Goal: Navigation & Orientation: Go to known website

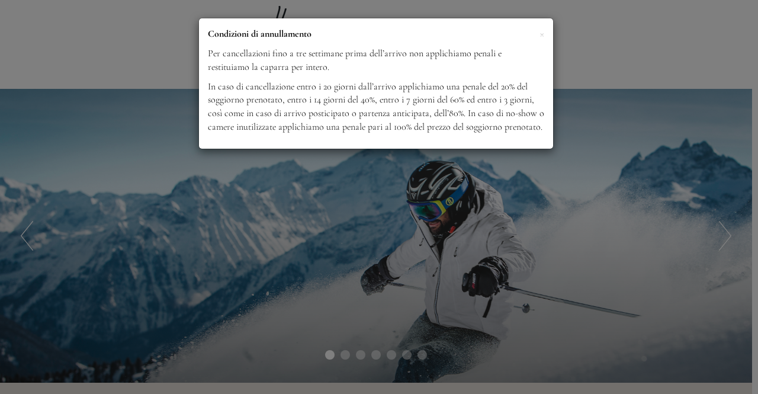
click at [556, 200] on div "× Condizioni di annullamento Per cancellazioni fino a tre settimane prima dell’…" at bounding box center [379, 197] width 758 height 394
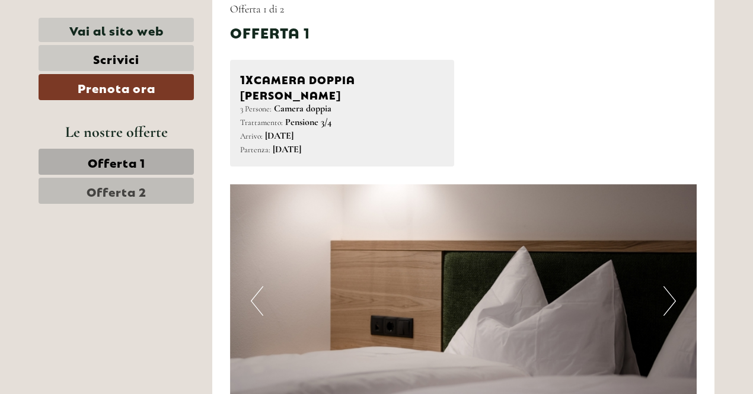
scroll to position [709, 0]
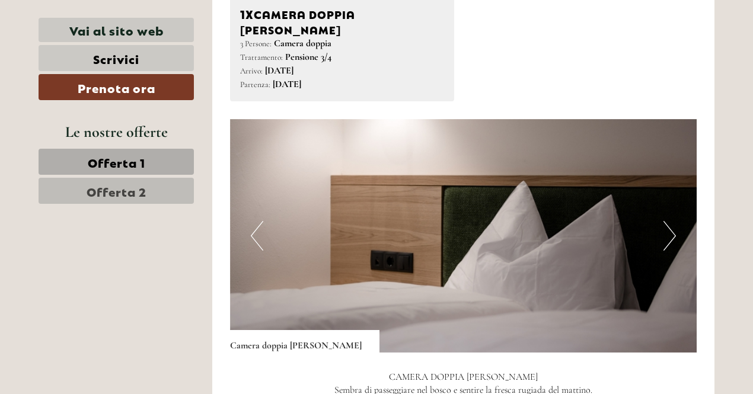
click at [668, 221] on button "Next" at bounding box center [669, 236] width 12 height 30
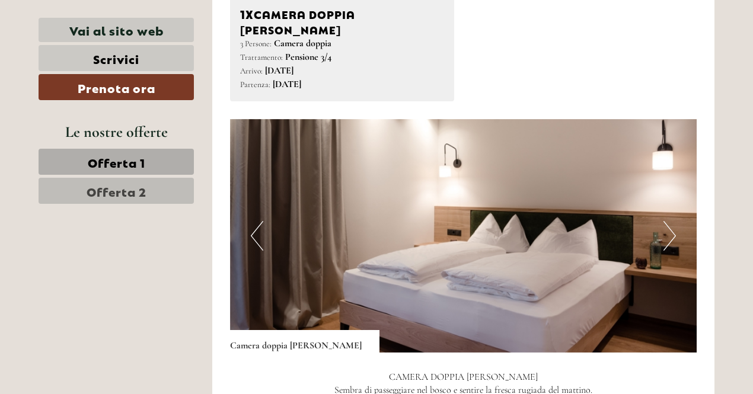
click at [675, 221] on button "Next" at bounding box center [669, 236] width 12 height 30
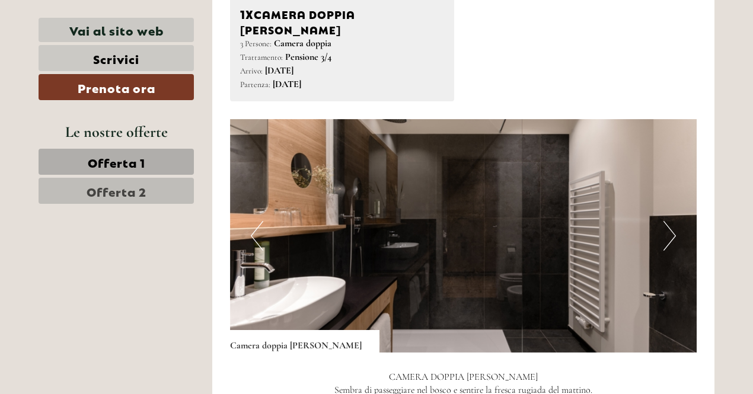
click at [675, 221] on button "Next" at bounding box center [669, 236] width 12 height 30
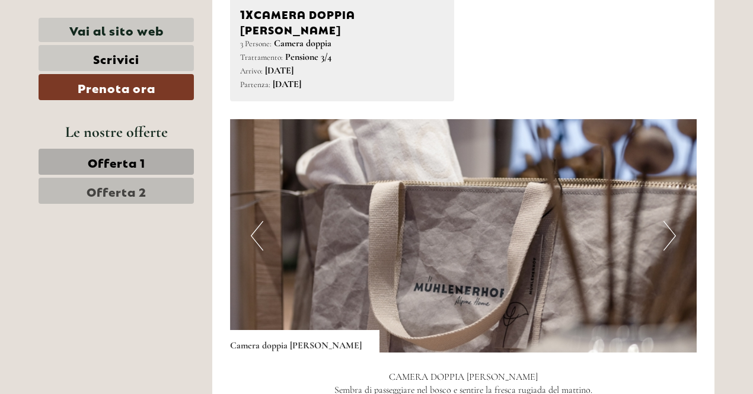
click at [675, 221] on button "Next" at bounding box center [669, 236] width 12 height 30
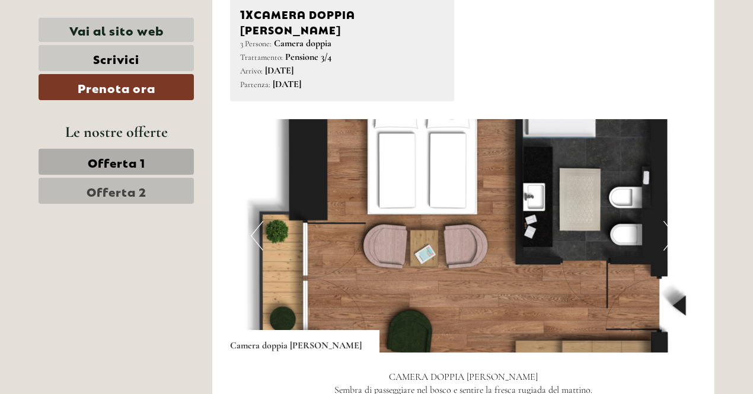
click at [666, 221] on button "Next" at bounding box center [669, 236] width 12 height 30
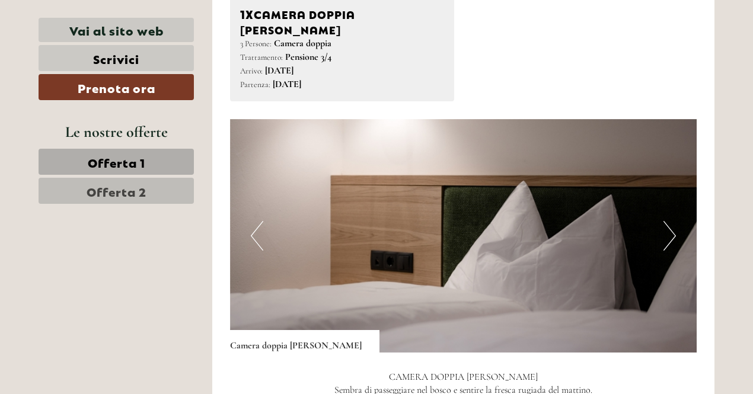
click at [666, 221] on button "Next" at bounding box center [669, 236] width 12 height 30
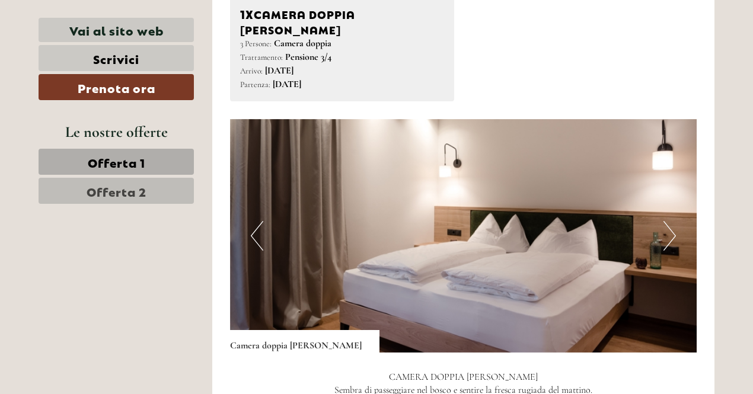
click at [666, 221] on button "Next" at bounding box center [669, 236] width 12 height 30
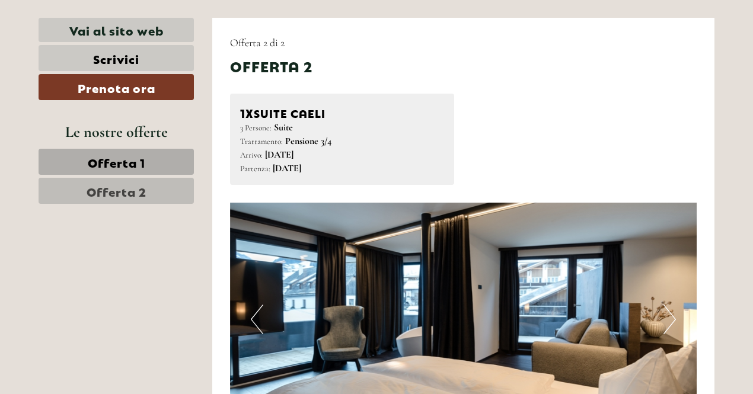
scroll to position [1538, 0]
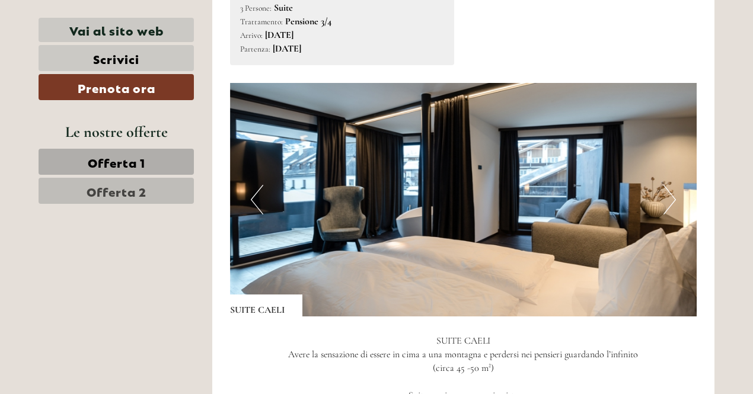
click at [671, 185] on button "Next" at bounding box center [669, 200] width 12 height 30
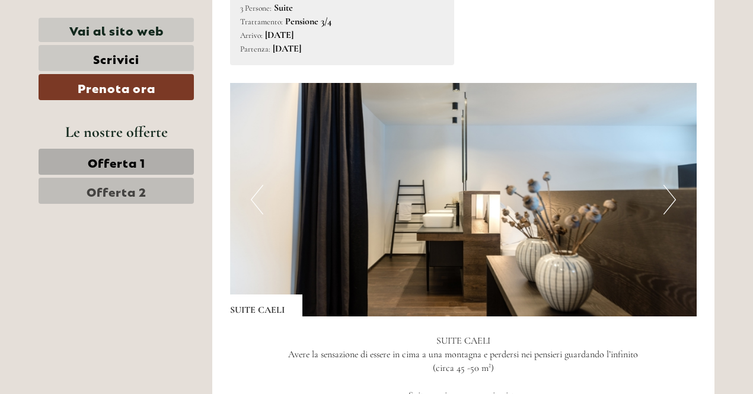
click at [671, 185] on button "Next" at bounding box center [669, 200] width 12 height 30
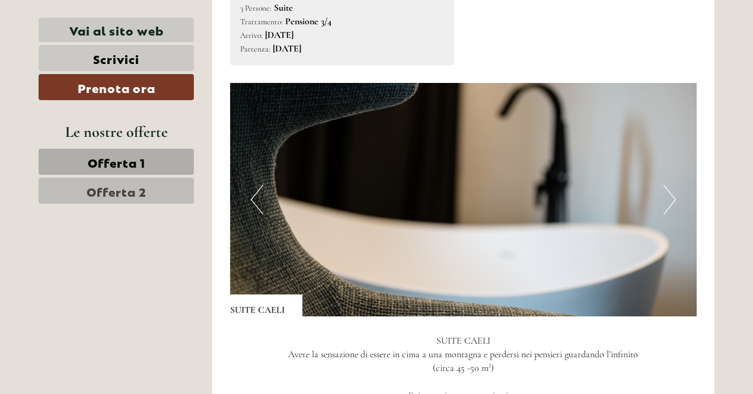
click at [671, 185] on button "Next" at bounding box center [669, 200] width 12 height 30
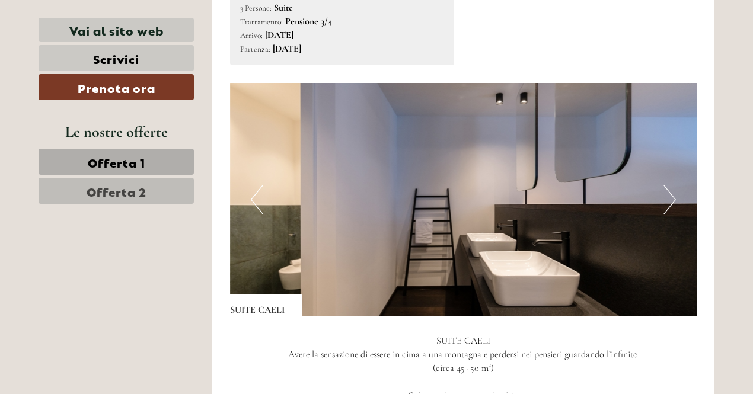
click at [671, 185] on button "Next" at bounding box center [669, 200] width 12 height 30
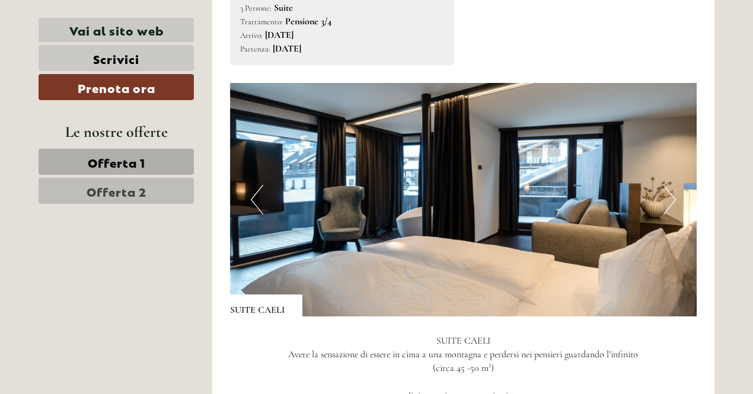
click at [671, 185] on button "Next" at bounding box center [669, 200] width 12 height 30
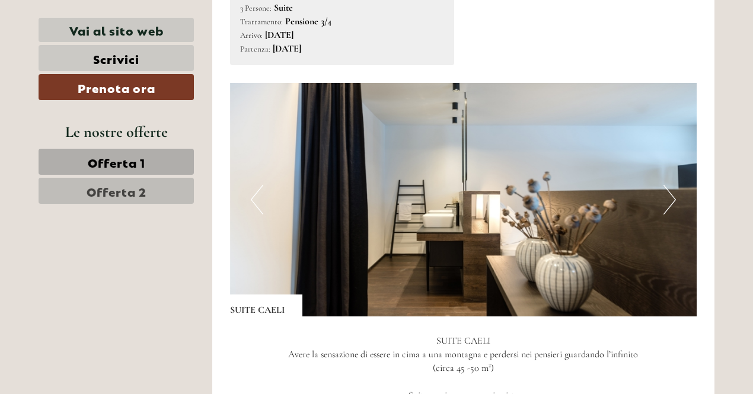
click at [671, 185] on button "Next" at bounding box center [669, 200] width 12 height 30
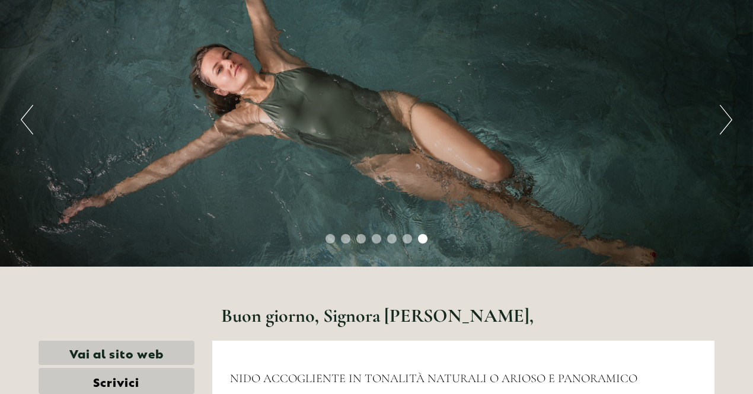
scroll to position [0, 0]
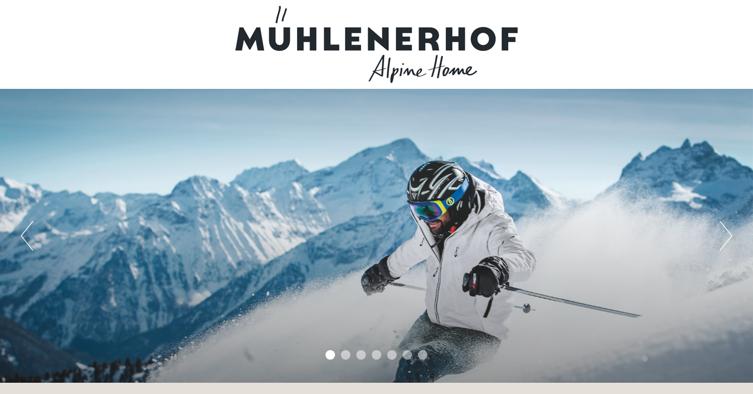
drag, startPoint x: 379, startPoint y: 74, endPoint x: 514, endPoint y: 74, distance: 135.1
click at [514, 74] on div at bounding box center [376, 44] width 664 height 77
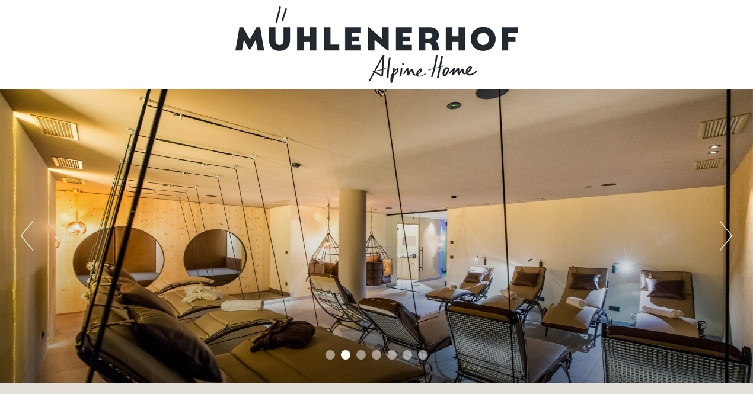
drag, startPoint x: 417, startPoint y: 47, endPoint x: 447, endPoint y: 84, distance: 47.7
click at [415, 46] on div at bounding box center [376, 44] width 664 height 77
click at [724, 232] on button "Next" at bounding box center [725, 236] width 12 height 30
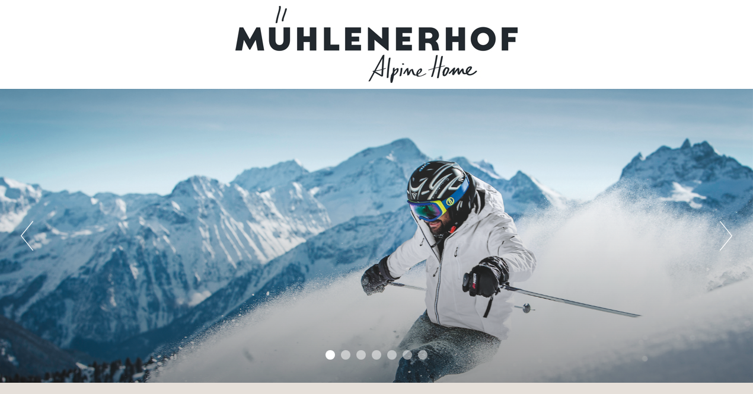
click at [348, 34] on div at bounding box center [376, 44] width 664 height 77
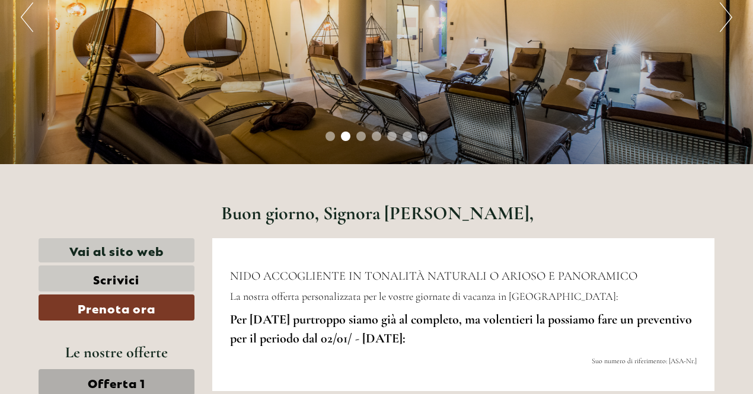
scroll to position [237, 0]
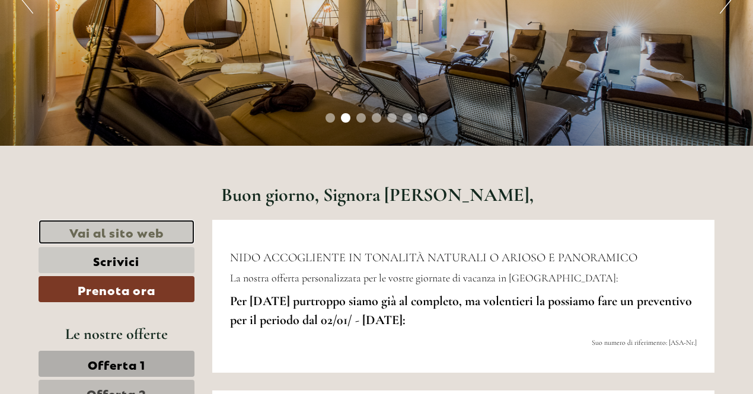
click at [139, 227] on link "Vai al sito web" at bounding box center [117, 232] width 156 height 24
